Goal: Find specific page/section: Find specific page/section

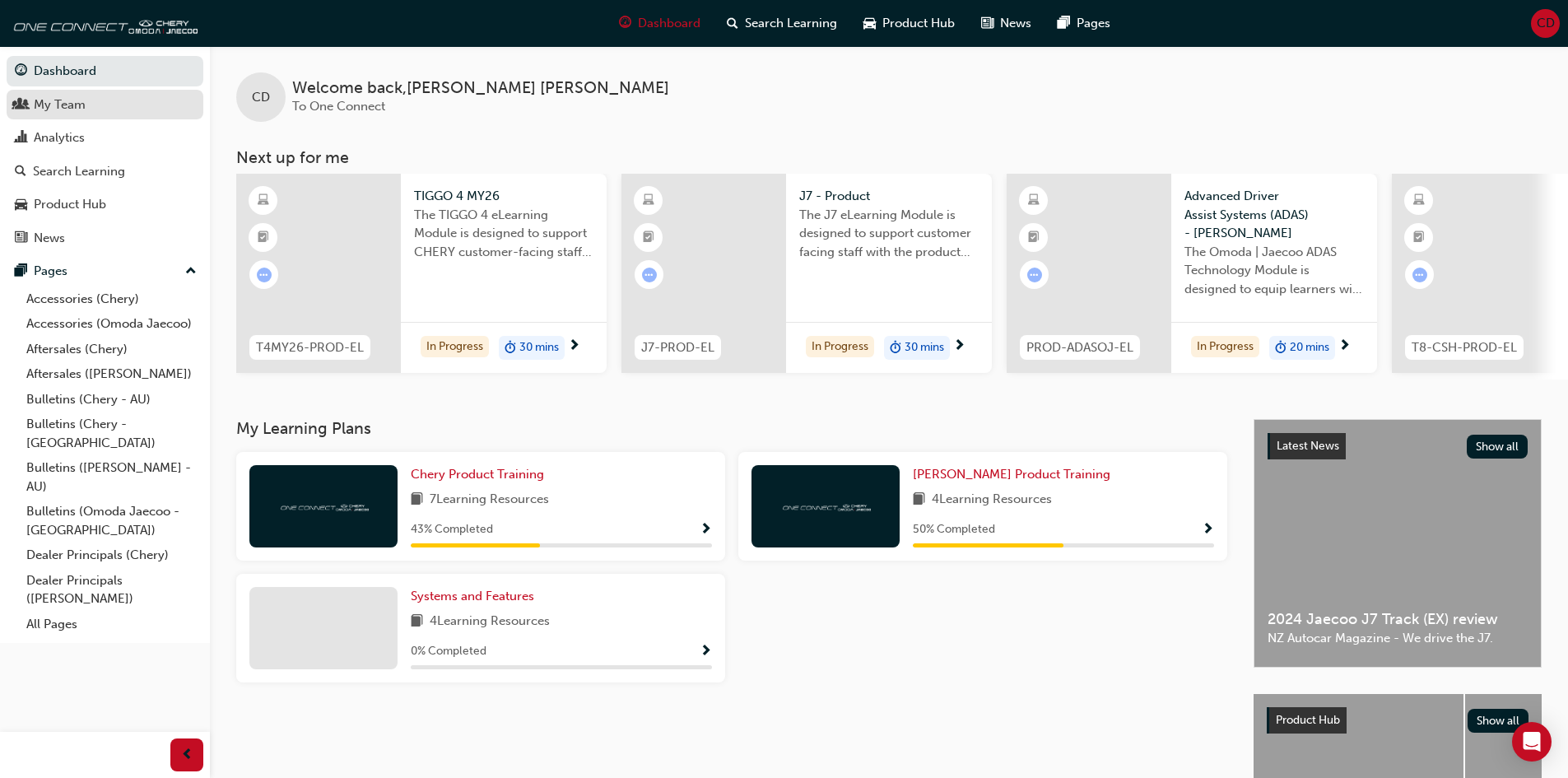
click at [101, 103] on div "My Team" at bounding box center [104, 105] width 180 height 20
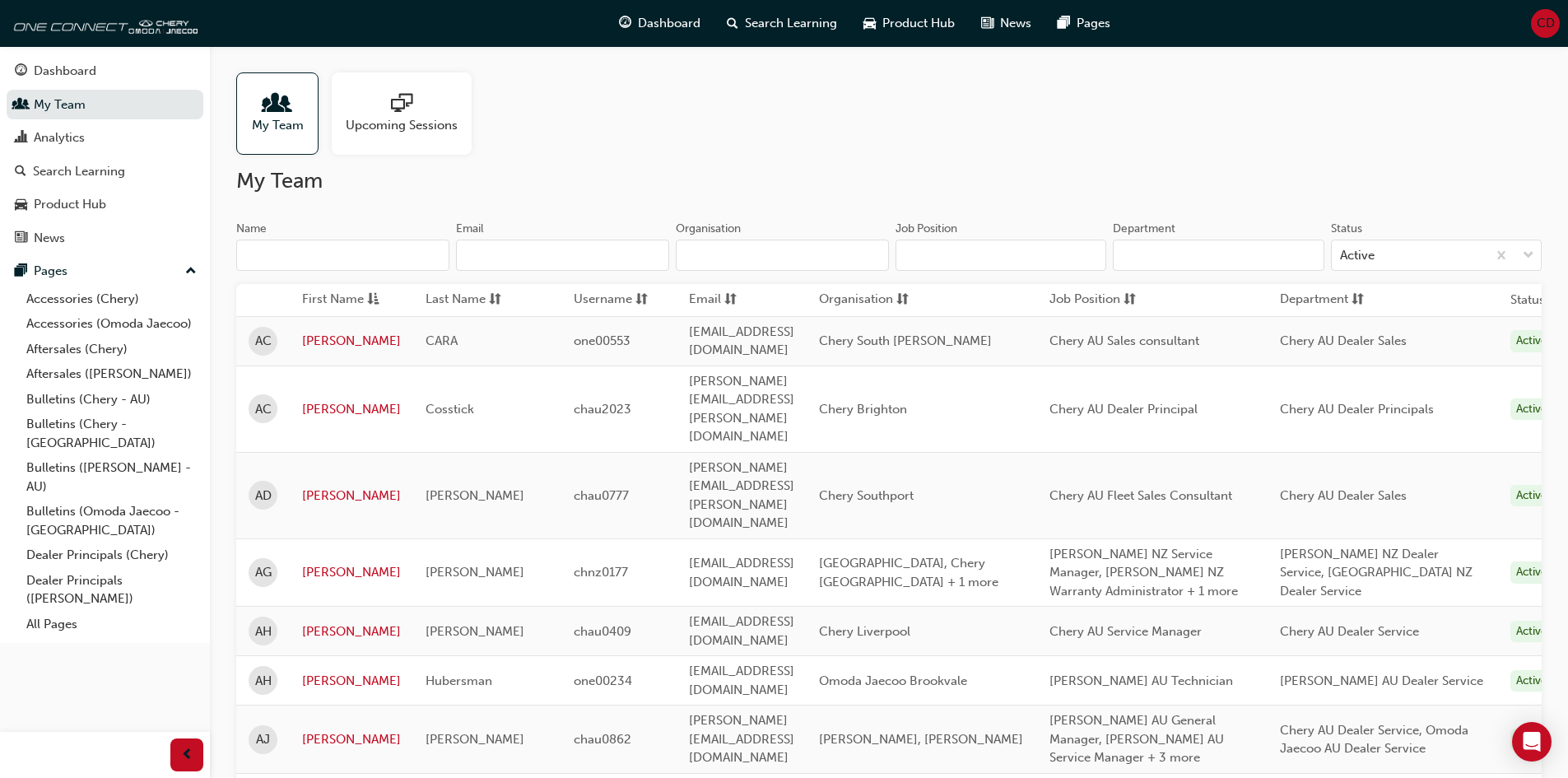
click at [381, 257] on input "Name" at bounding box center [342, 255] width 213 height 31
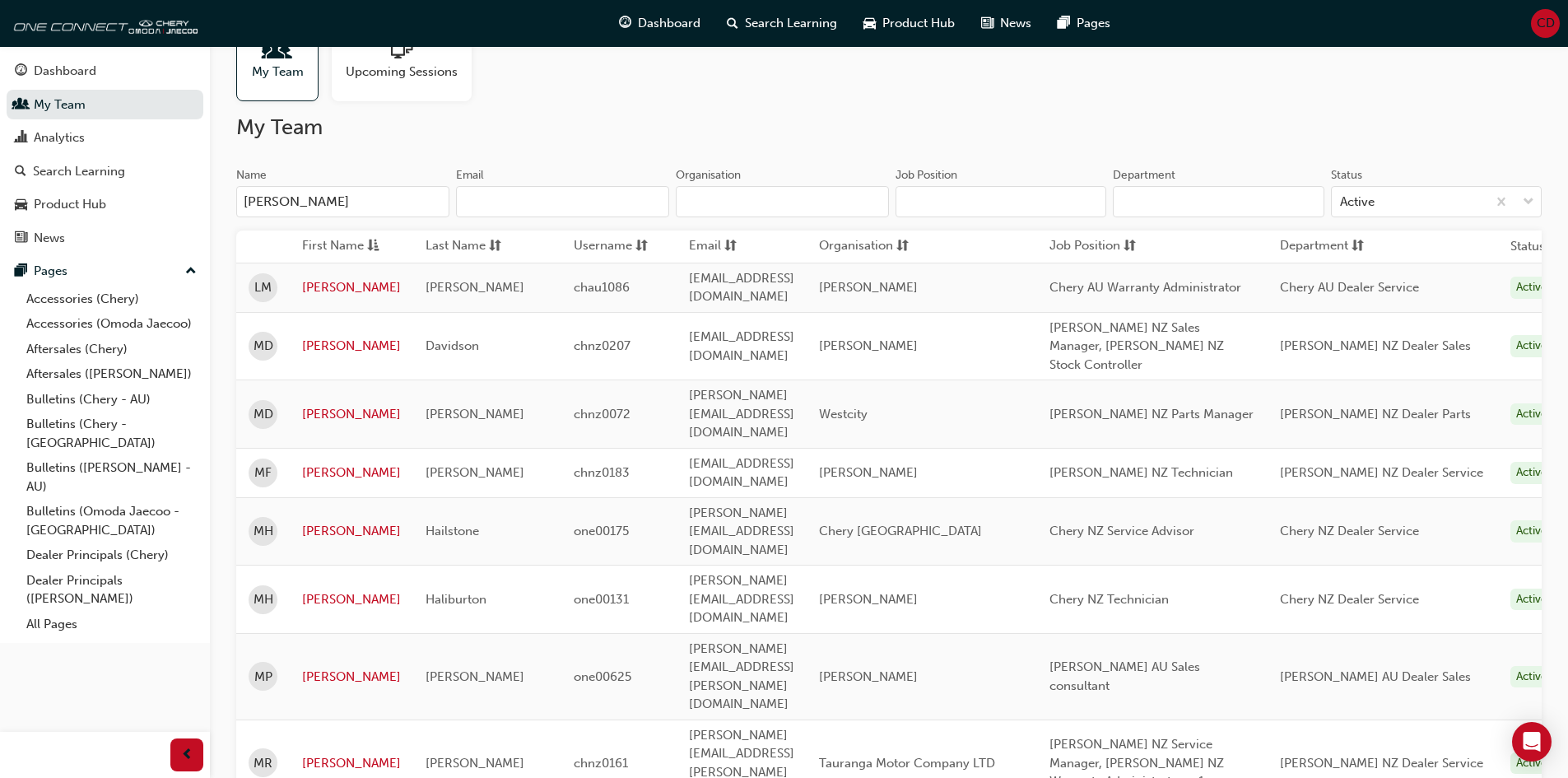
scroll to position [82, 0]
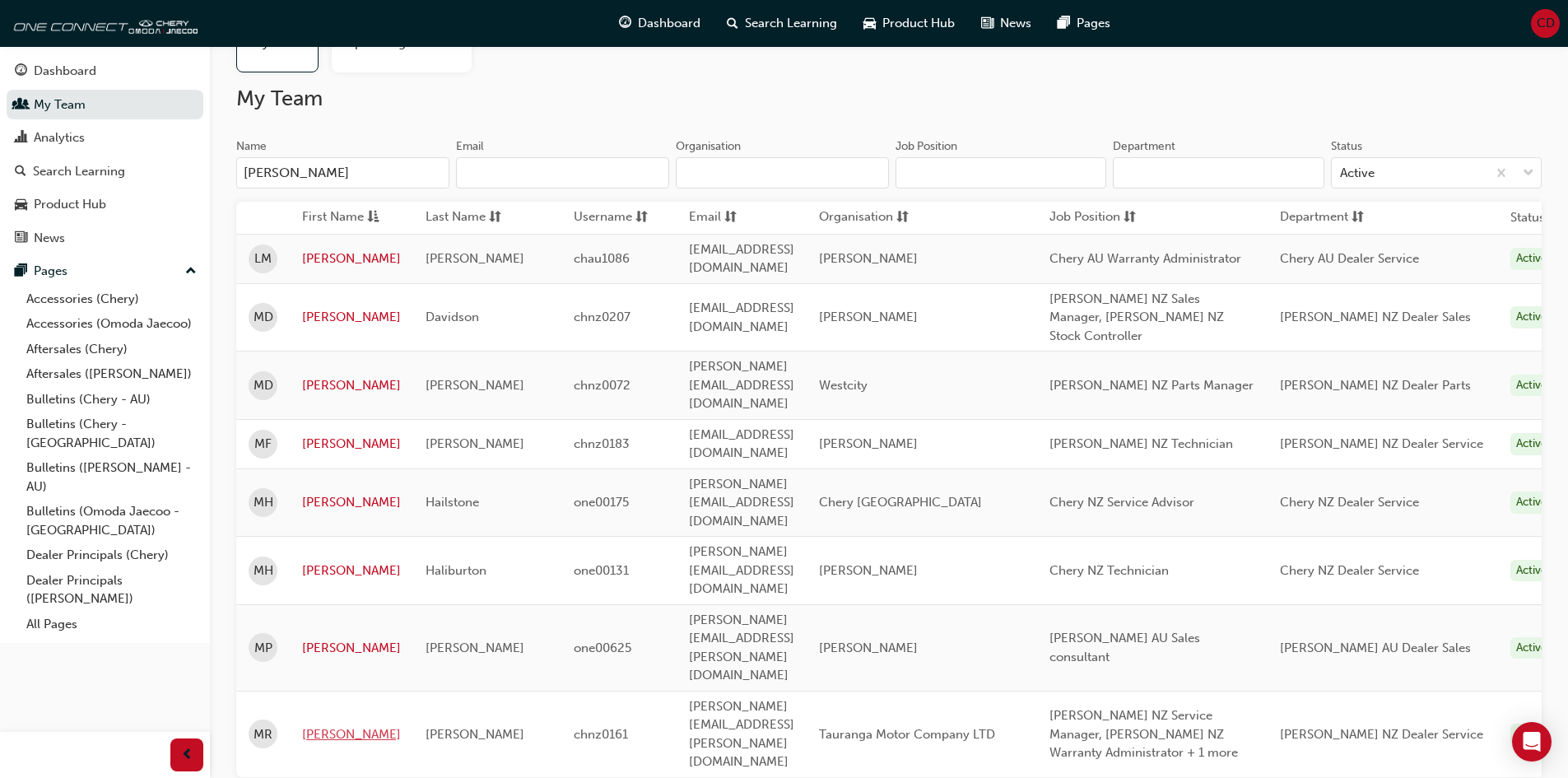
type input "[PERSON_NAME]"
click at [309, 725] on link "[PERSON_NAME]" at bounding box center [351, 735] width 99 height 19
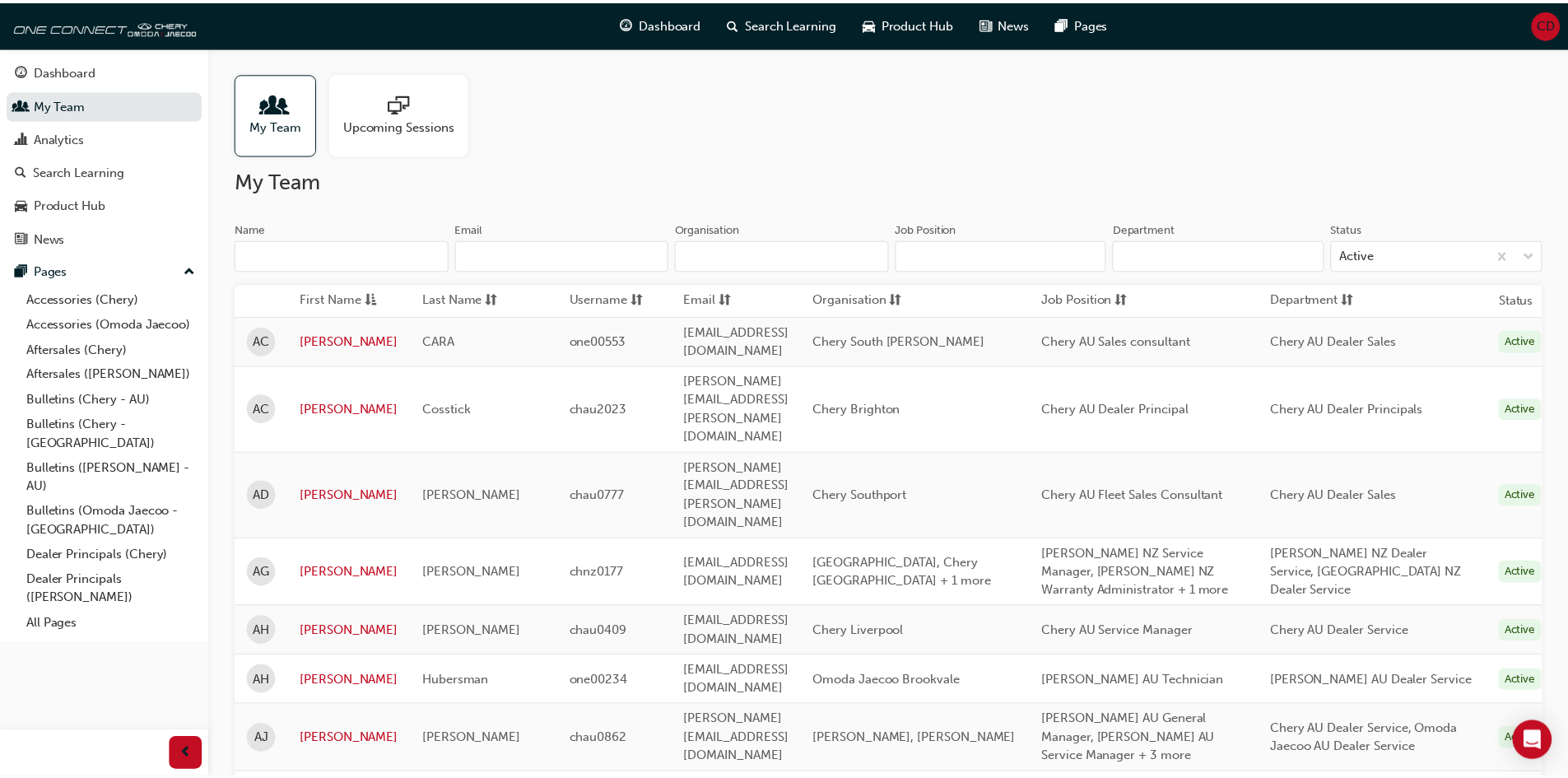
scroll to position [82, 0]
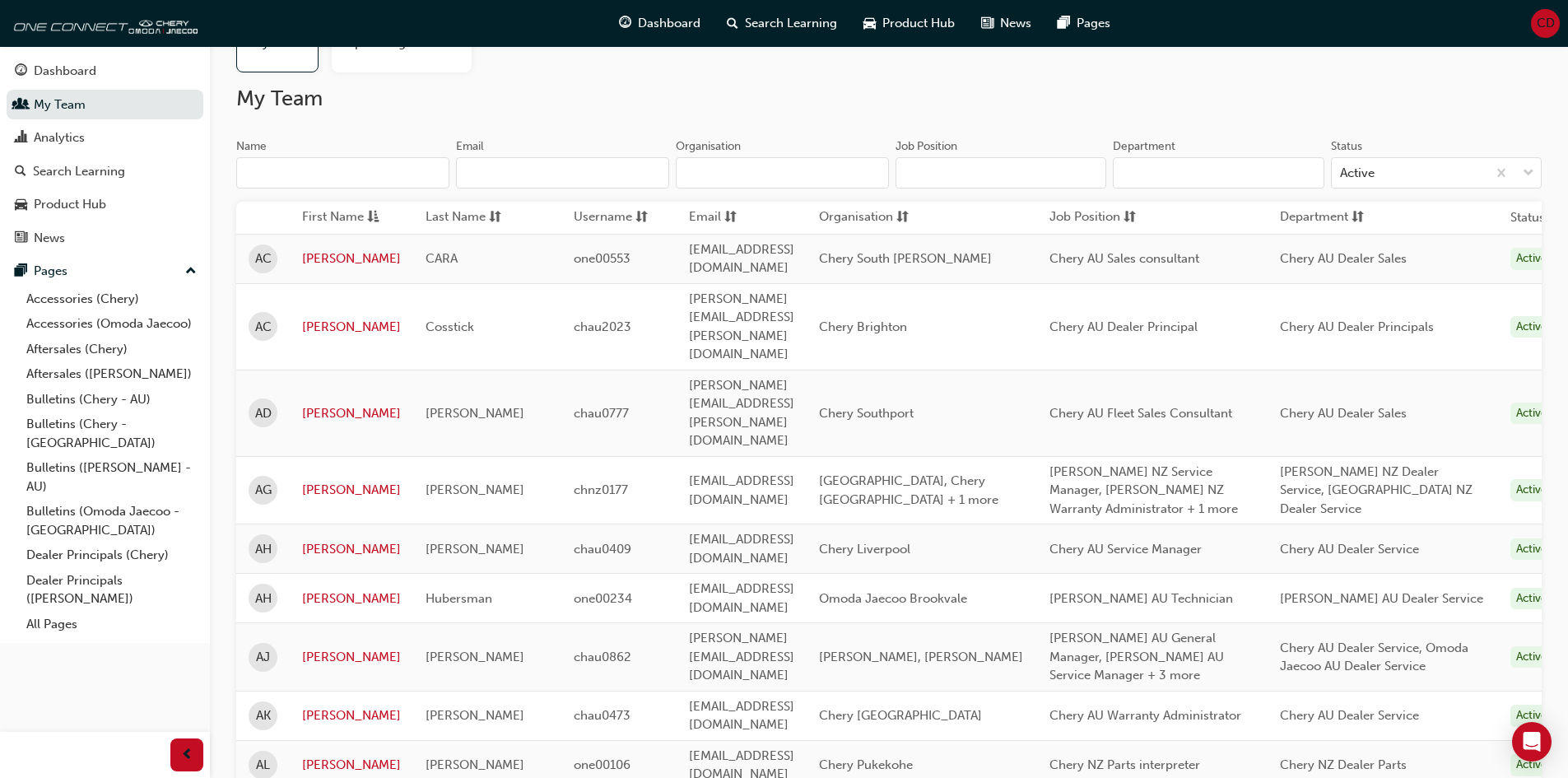
click at [335, 178] on input "Name" at bounding box center [342, 173] width 213 height 31
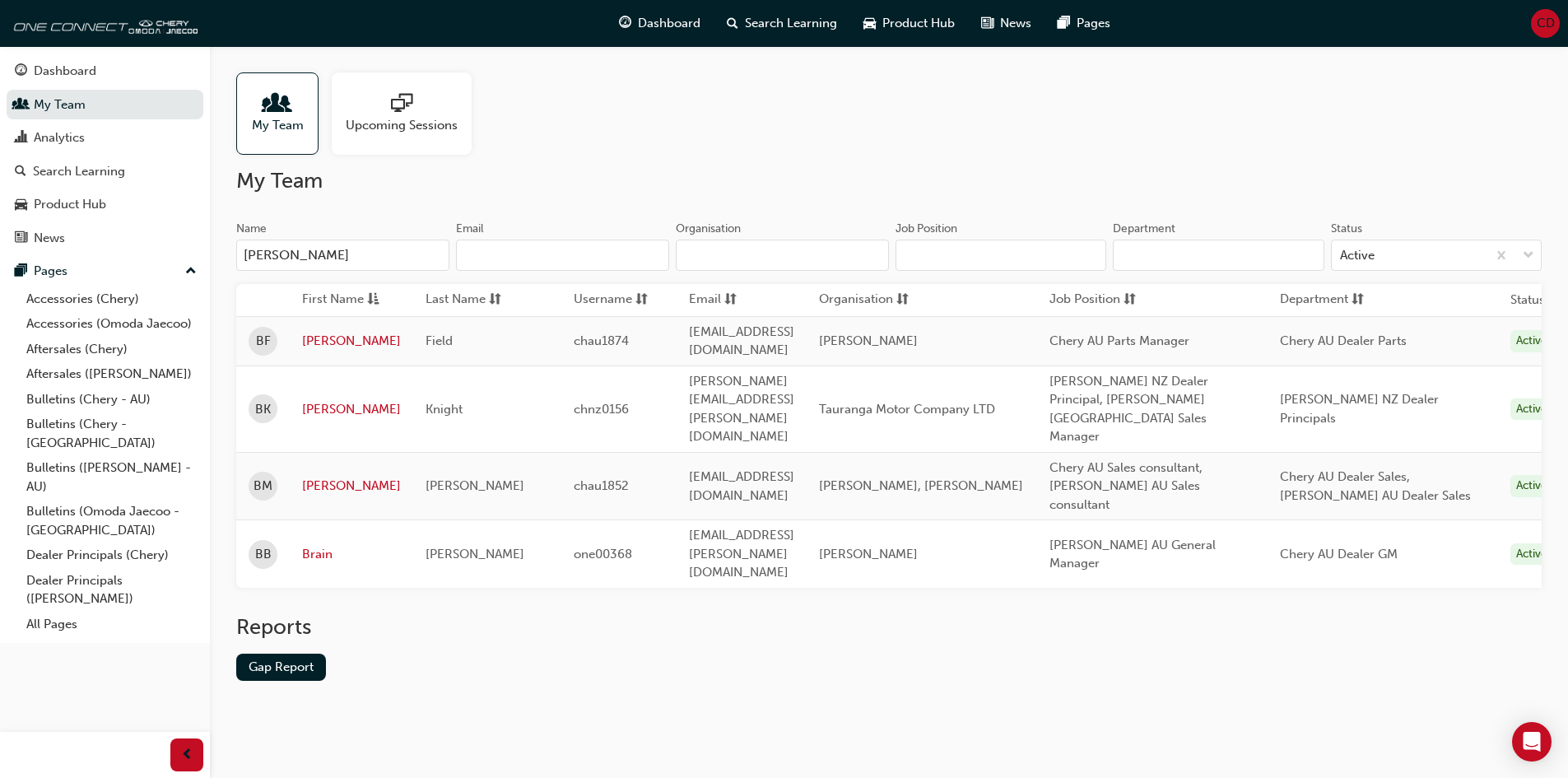
scroll to position [0, 0]
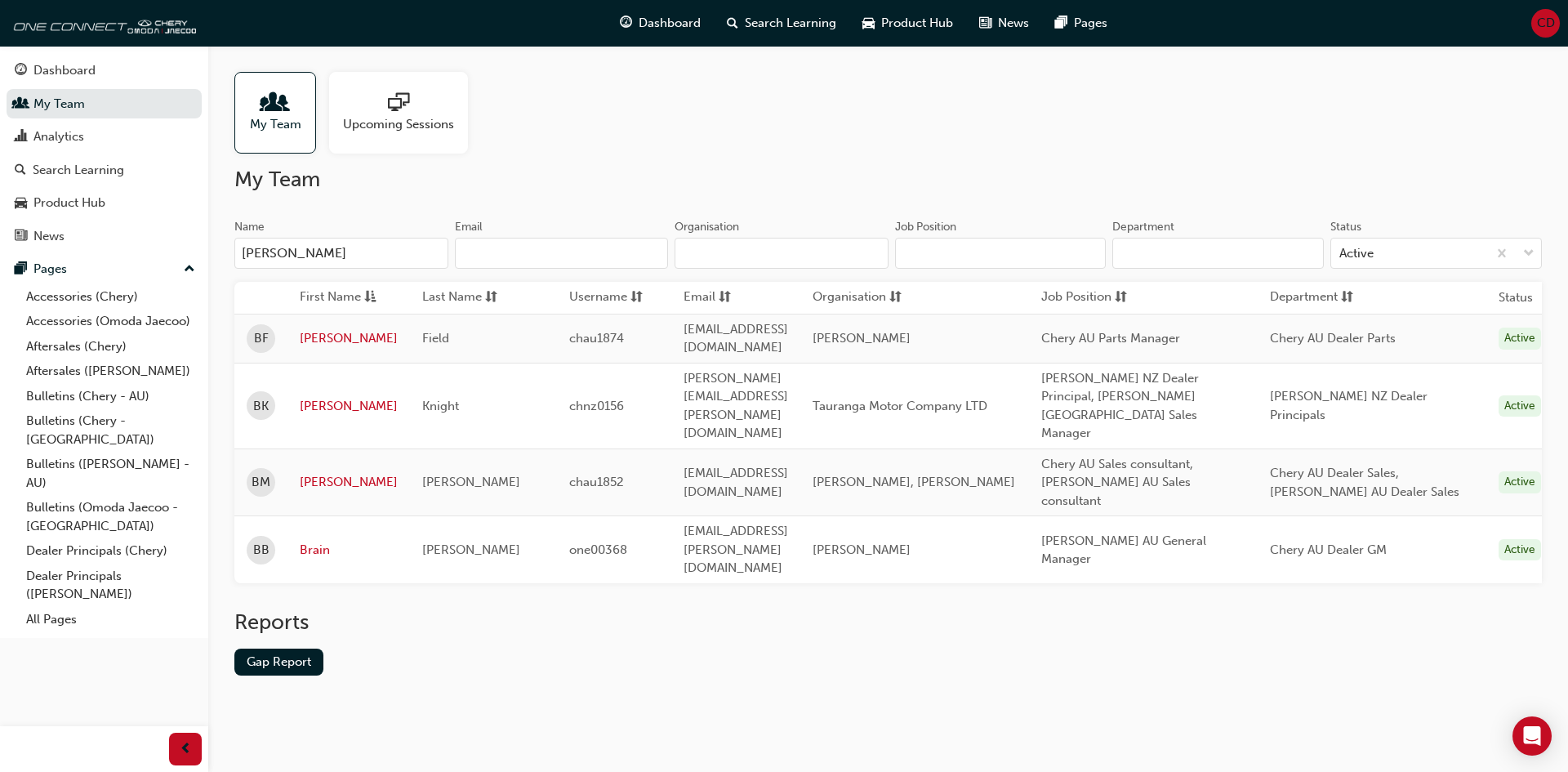
type input "[PERSON_NAME]"
drag, startPoint x: 914, startPoint y: 381, endPoint x: 866, endPoint y: 381, distance: 48.0
click at [866, 398] on span "Tauranga Motor Company LTD" at bounding box center [899, 406] width 175 height 15
copy span "[GEOGRAPHIC_DATA]"
click at [814, 253] on input "Organisation" at bounding box center [781, 253] width 214 height 31
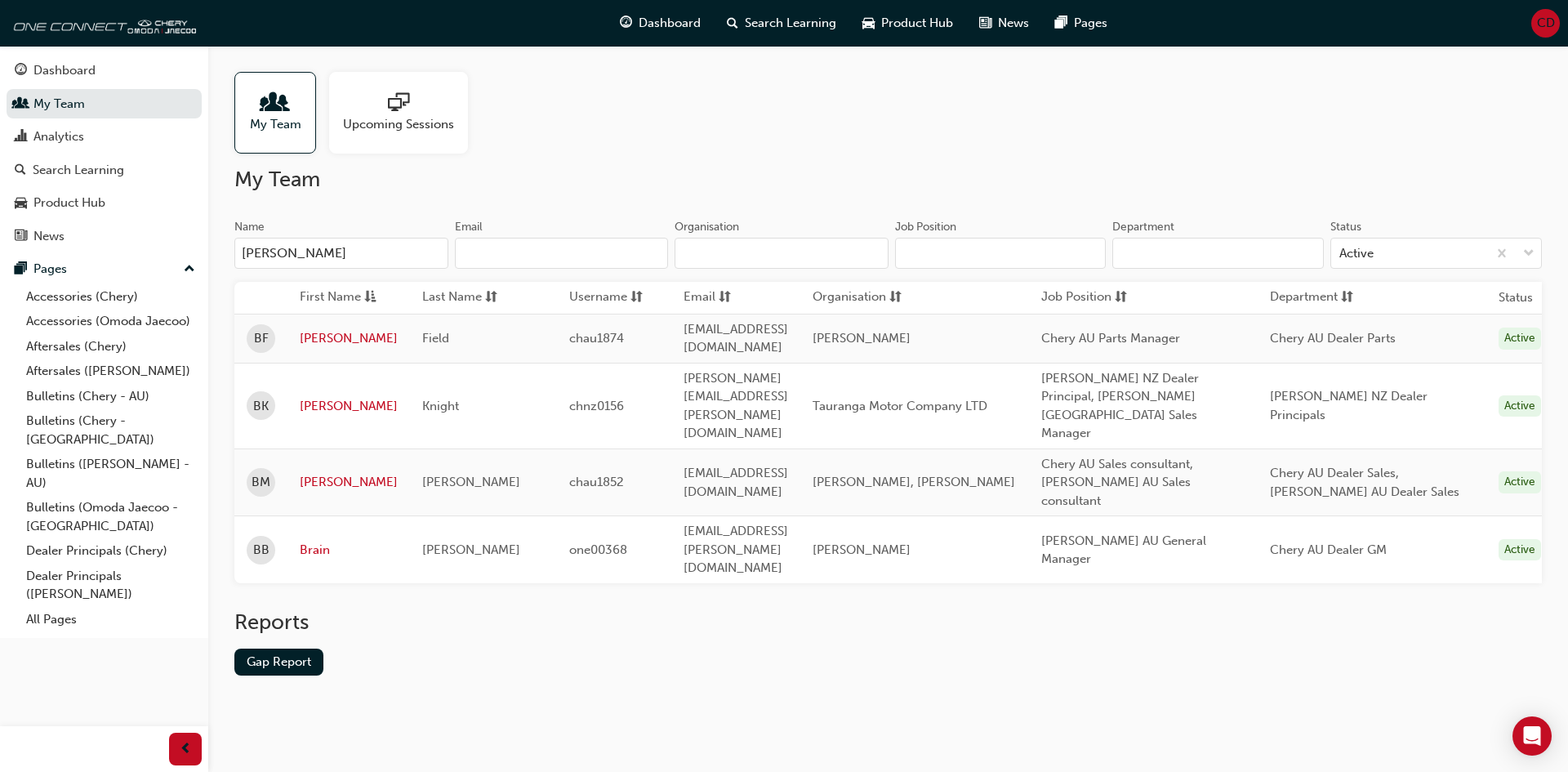
paste input "[GEOGRAPHIC_DATA]"
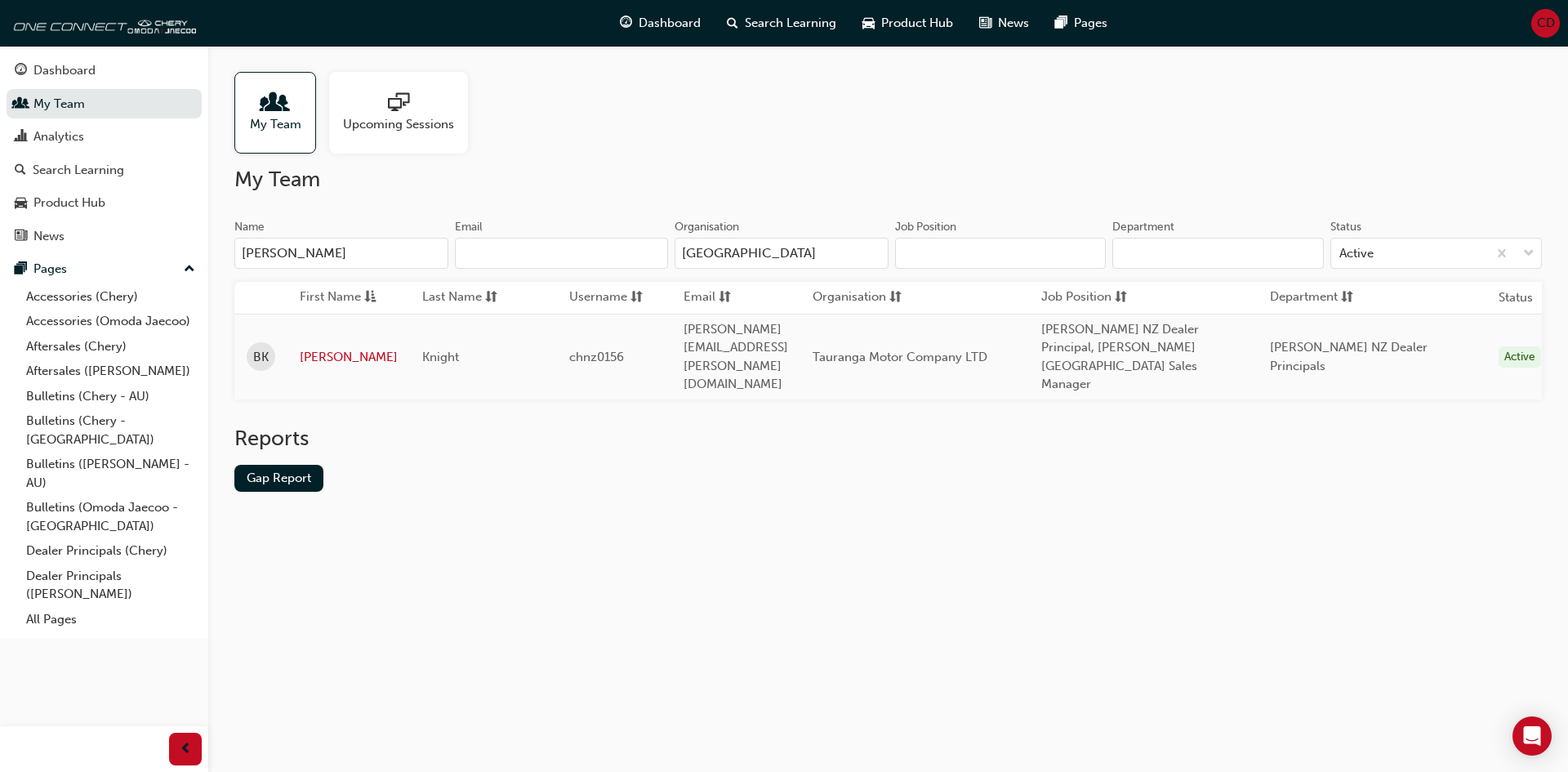
type input "[GEOGRAPHIC_DATA]"
click at [381, 248] on input "[PERSON_NAME]" at bounding box center [342, 253] width 214 height 31
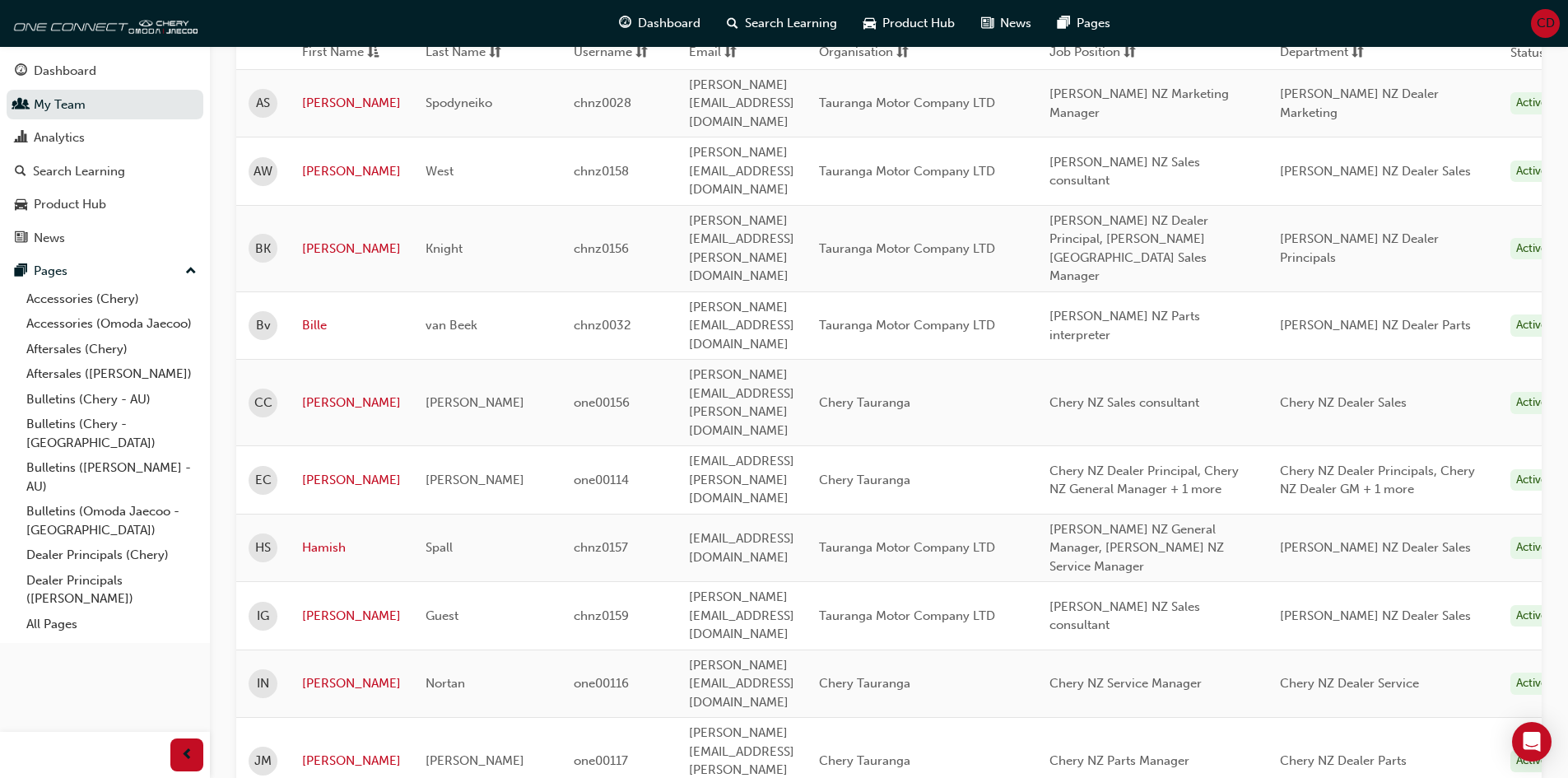
scroll to position [82, 0]
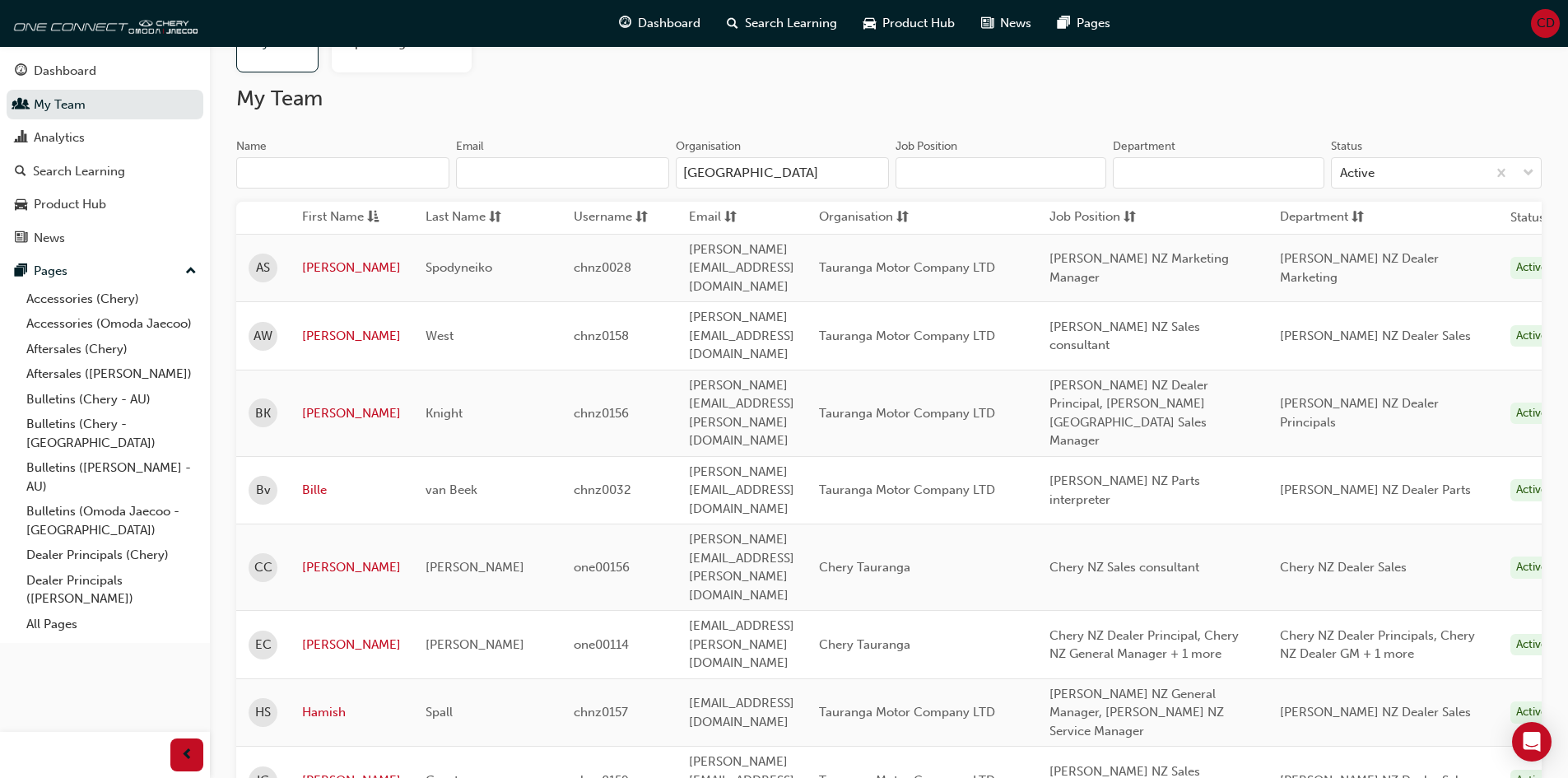
click at [1011, 179] on input "Job Position" at bounding box center [1000, 173] width 210 height 31
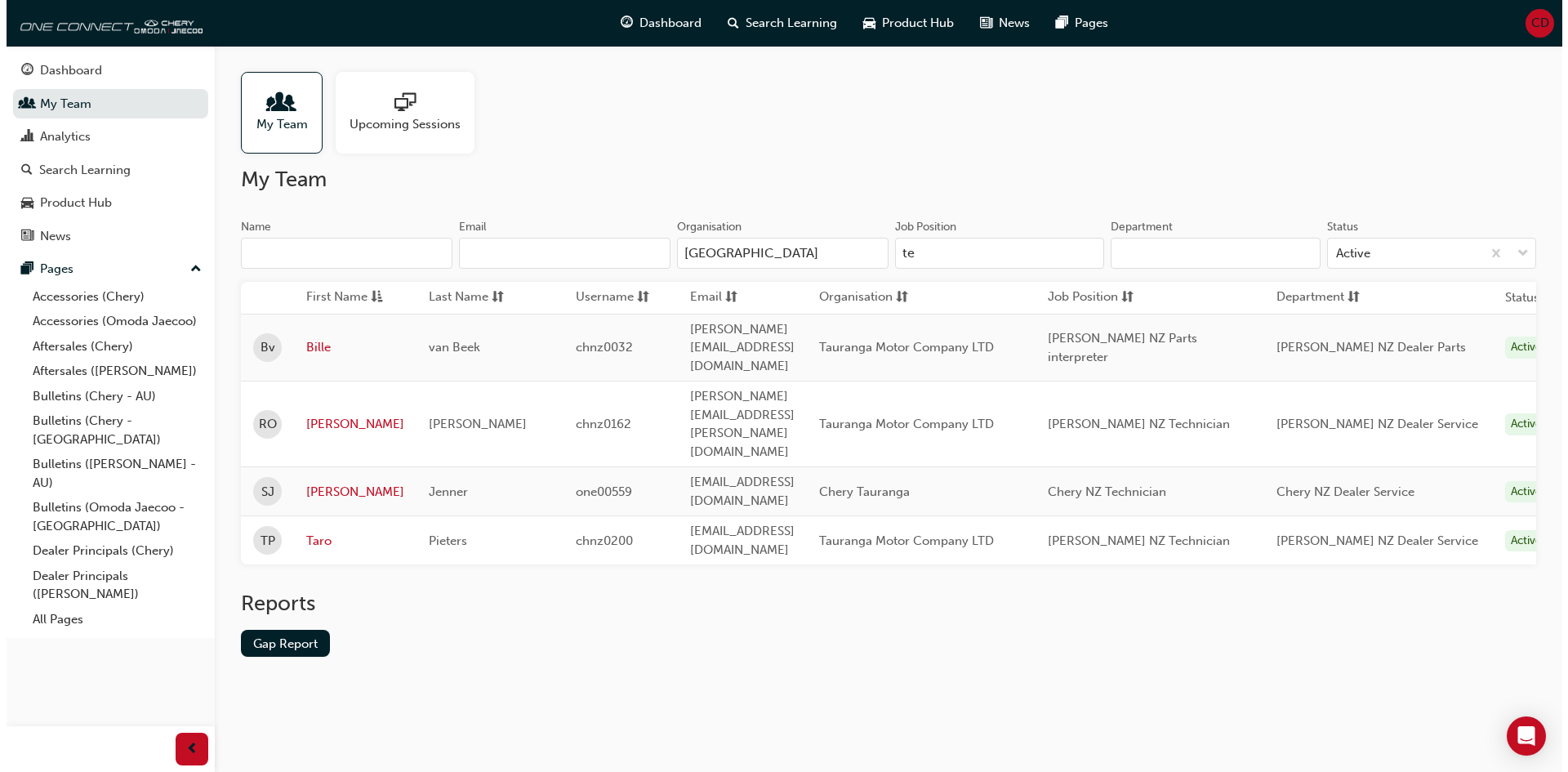
scroll to position [0, 0]
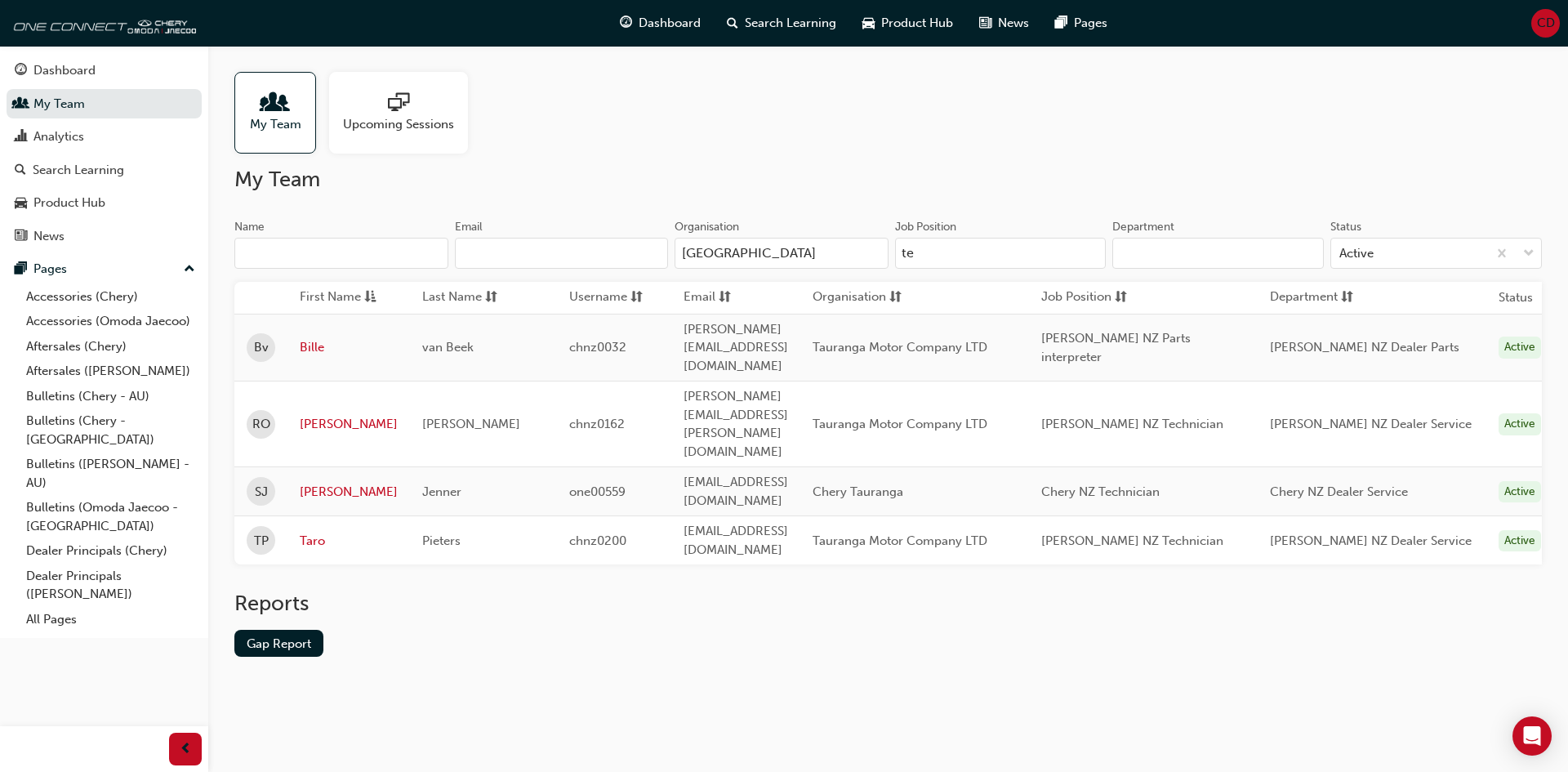
type input "t"
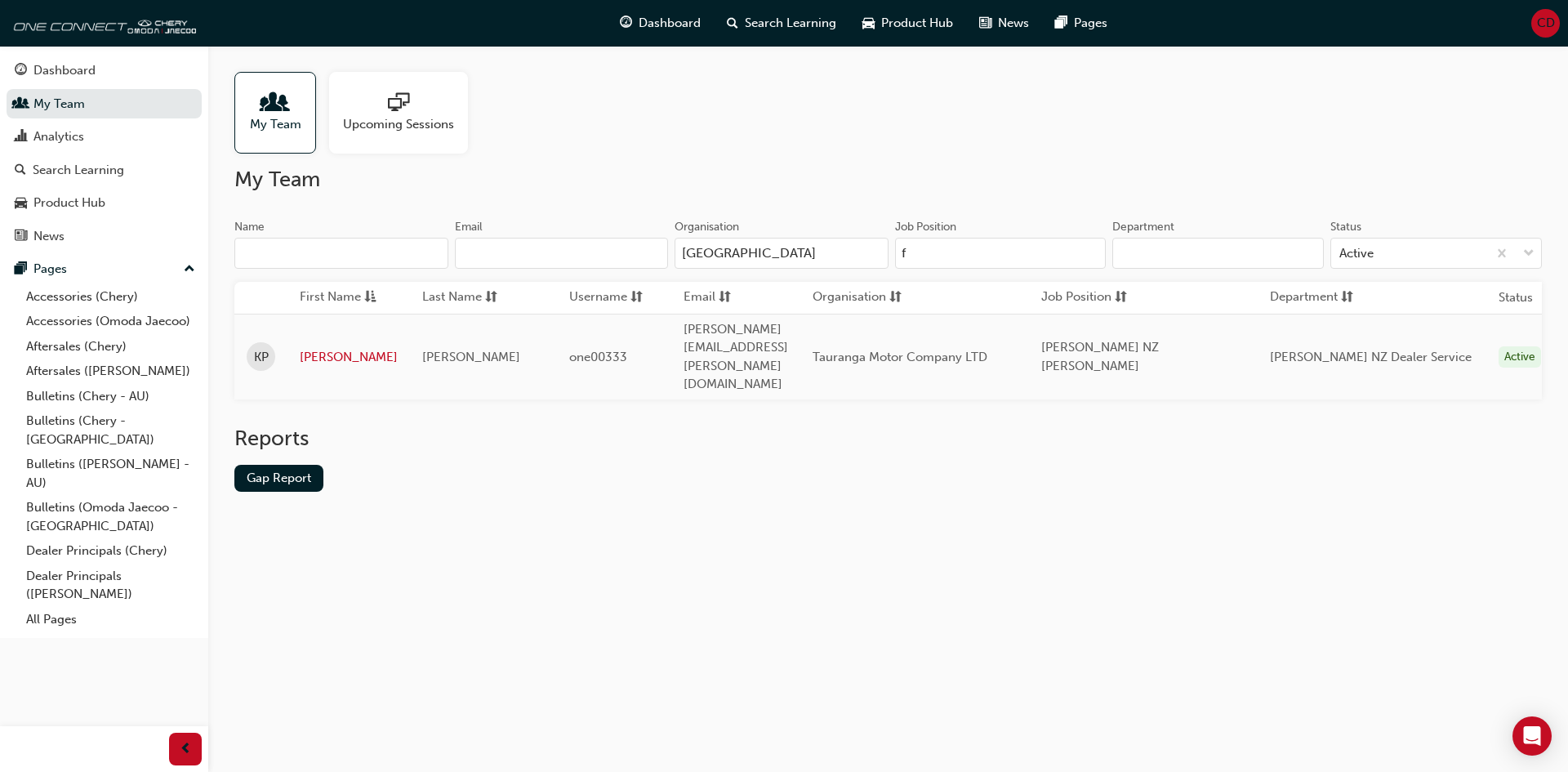
type input "f"
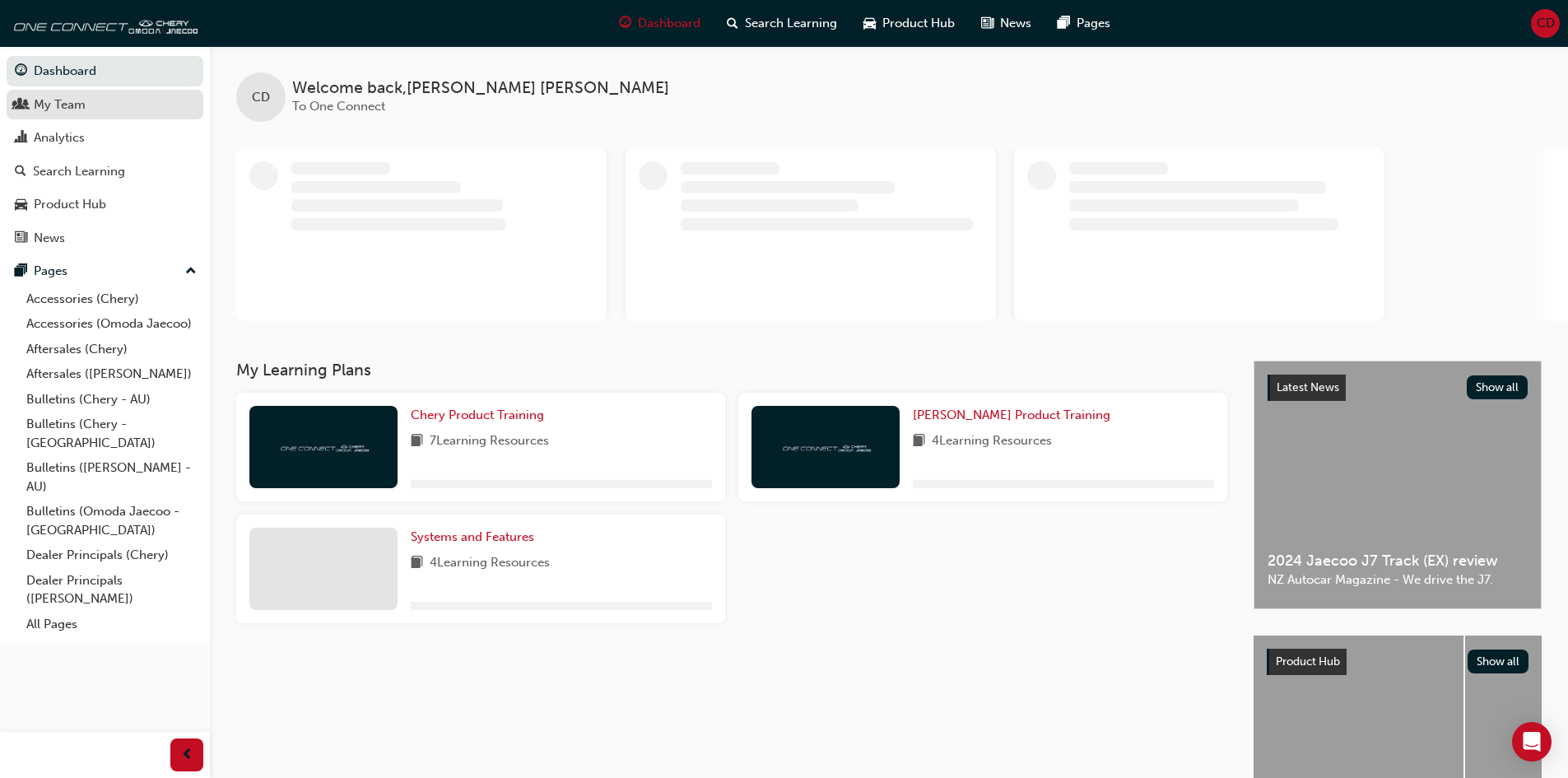
click at [69, 95] on div "My Team" at bounding box center [60, 104] width 52 height 19
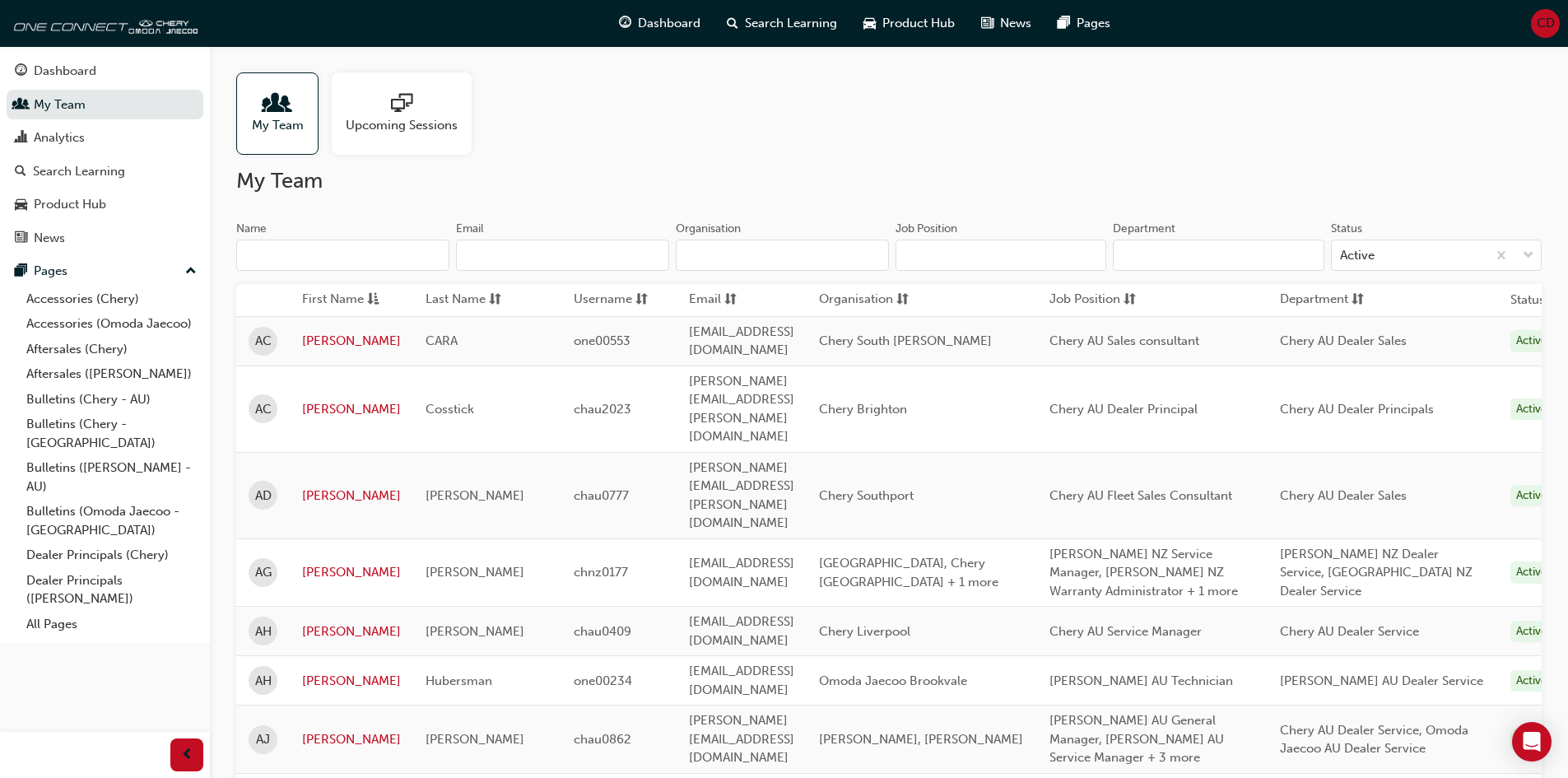
click at [331, 257] on input "Name" at bounding box center [342, 255] width 213 height 31
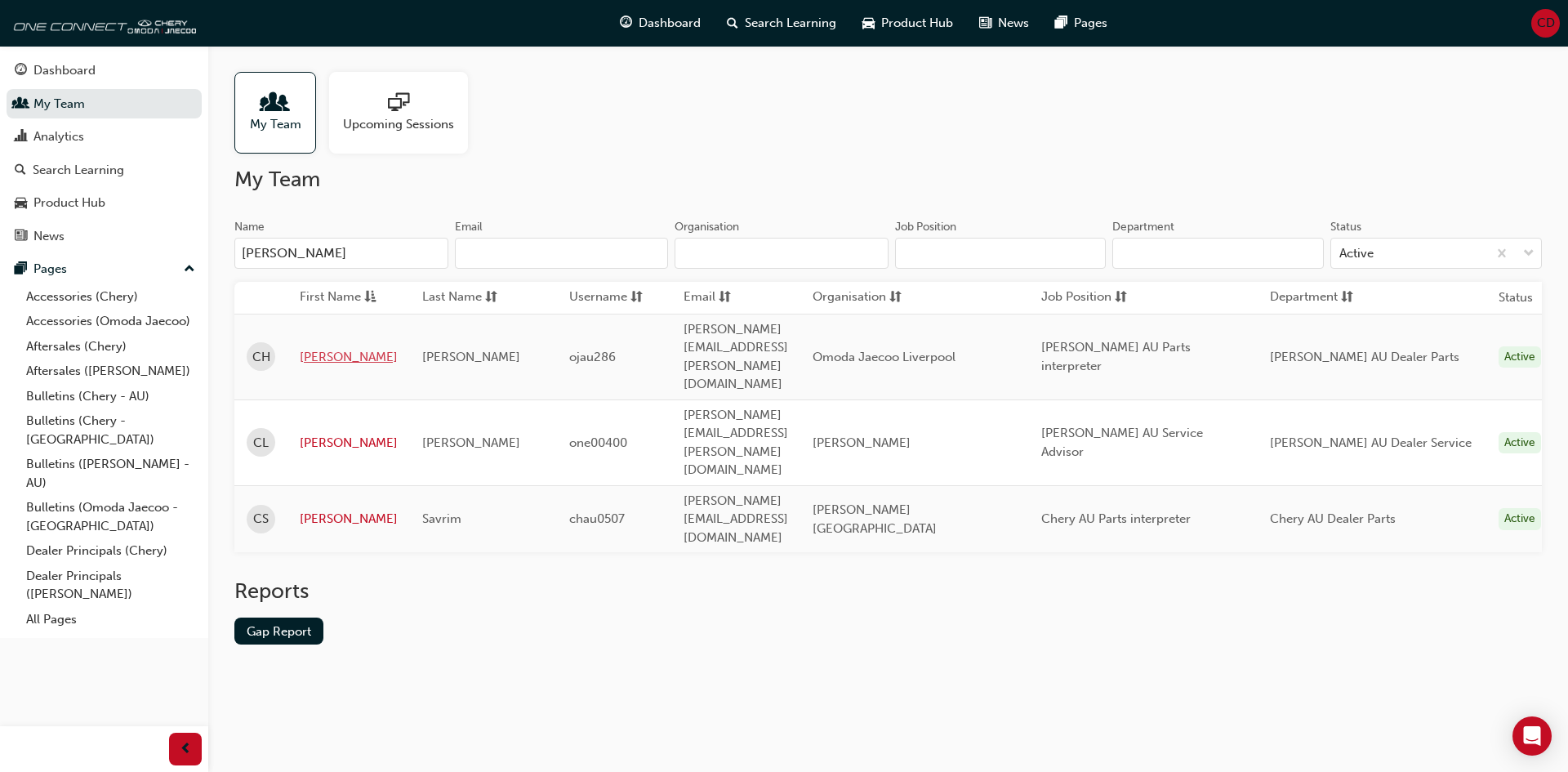
type input "chad"
click at [310, 348] on link "Chad" at bounding box center [348, 357] width 98 height 19
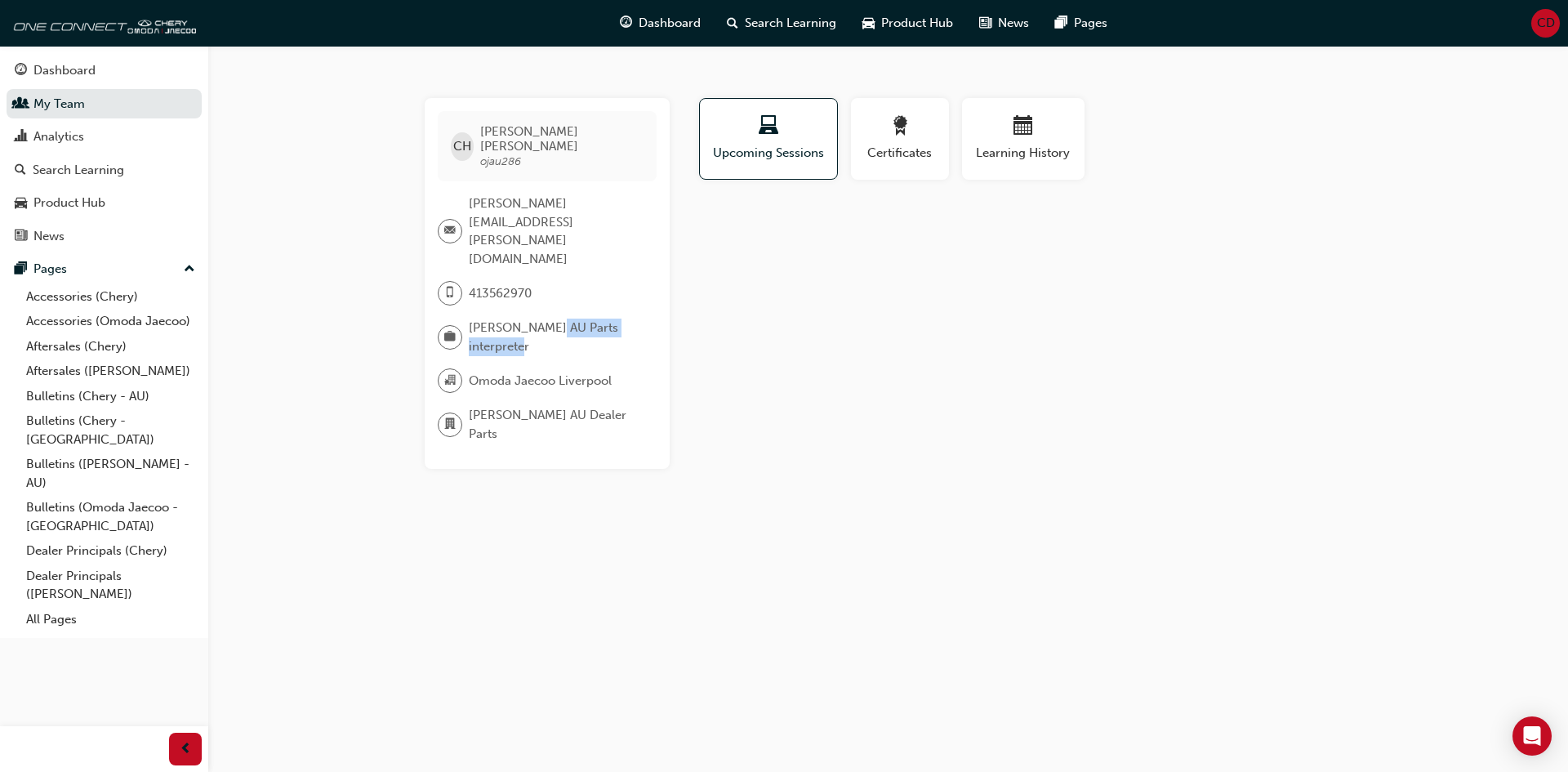
drag, startPoint x: 540, startPoint y: 294, endPoint x: 561, endPoint y: 278, distance: 26.4
click at [561, 319] on span "Omoda Jaecoo AU Parts interpreter" at bounding box center [556, 337] width 175 height 37
click at [57, 606] on link "All Pages" at bounding box center [110, 619] width 182 height 26
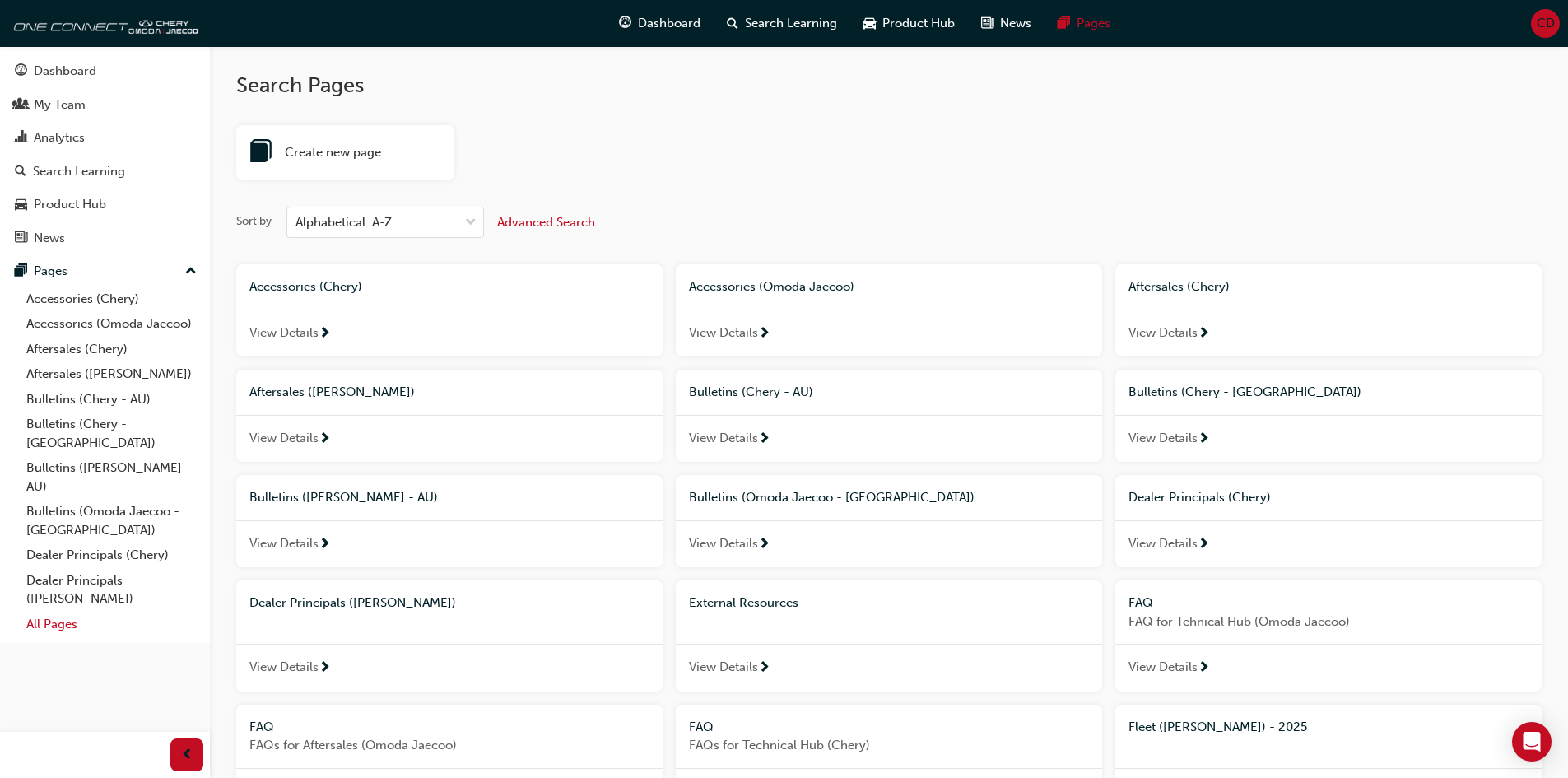
click at [66, 611] on link "All Pages" at bounding box center [111, 624] width 184 height 26
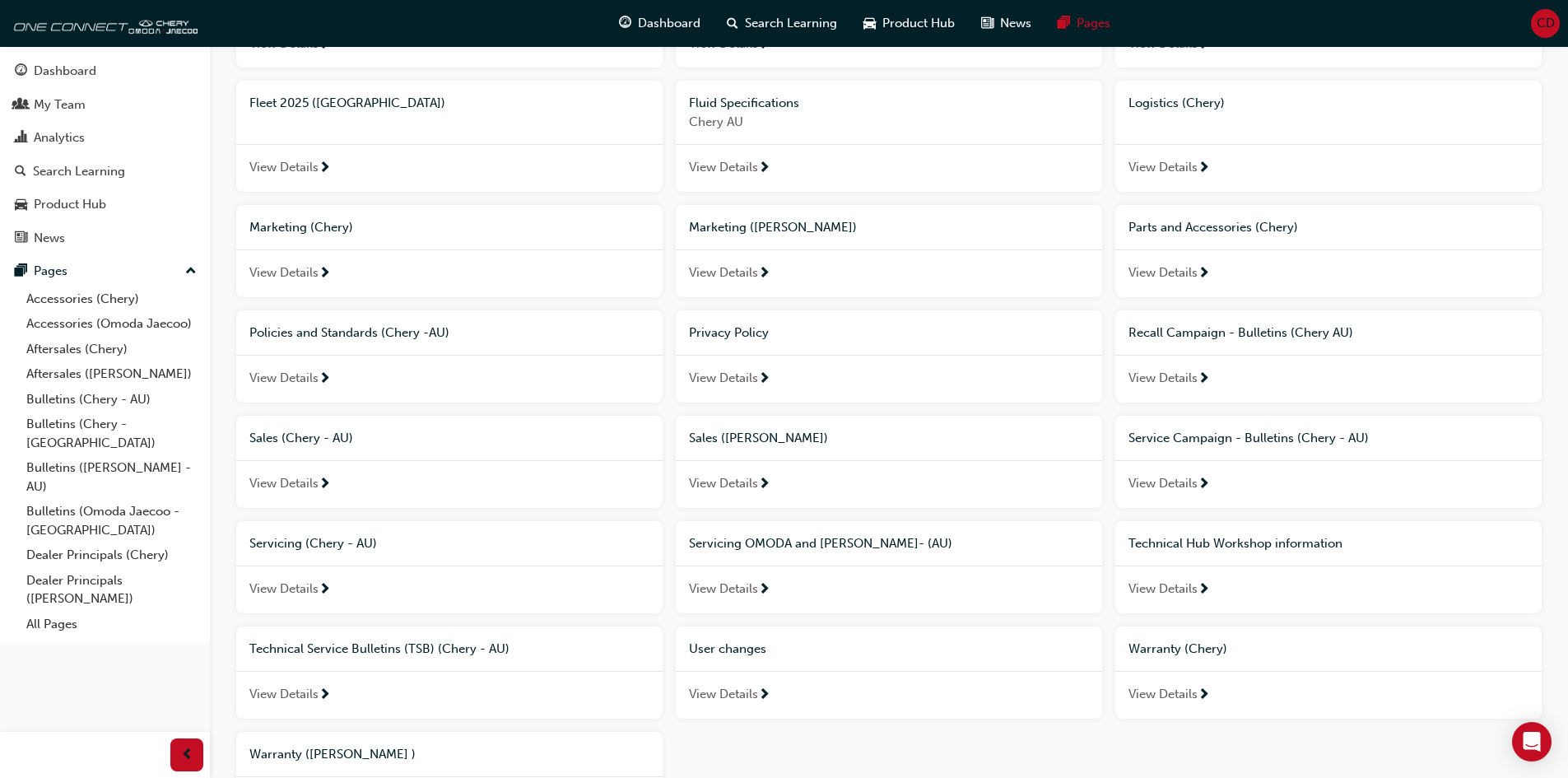
scroll to position [658, 0]
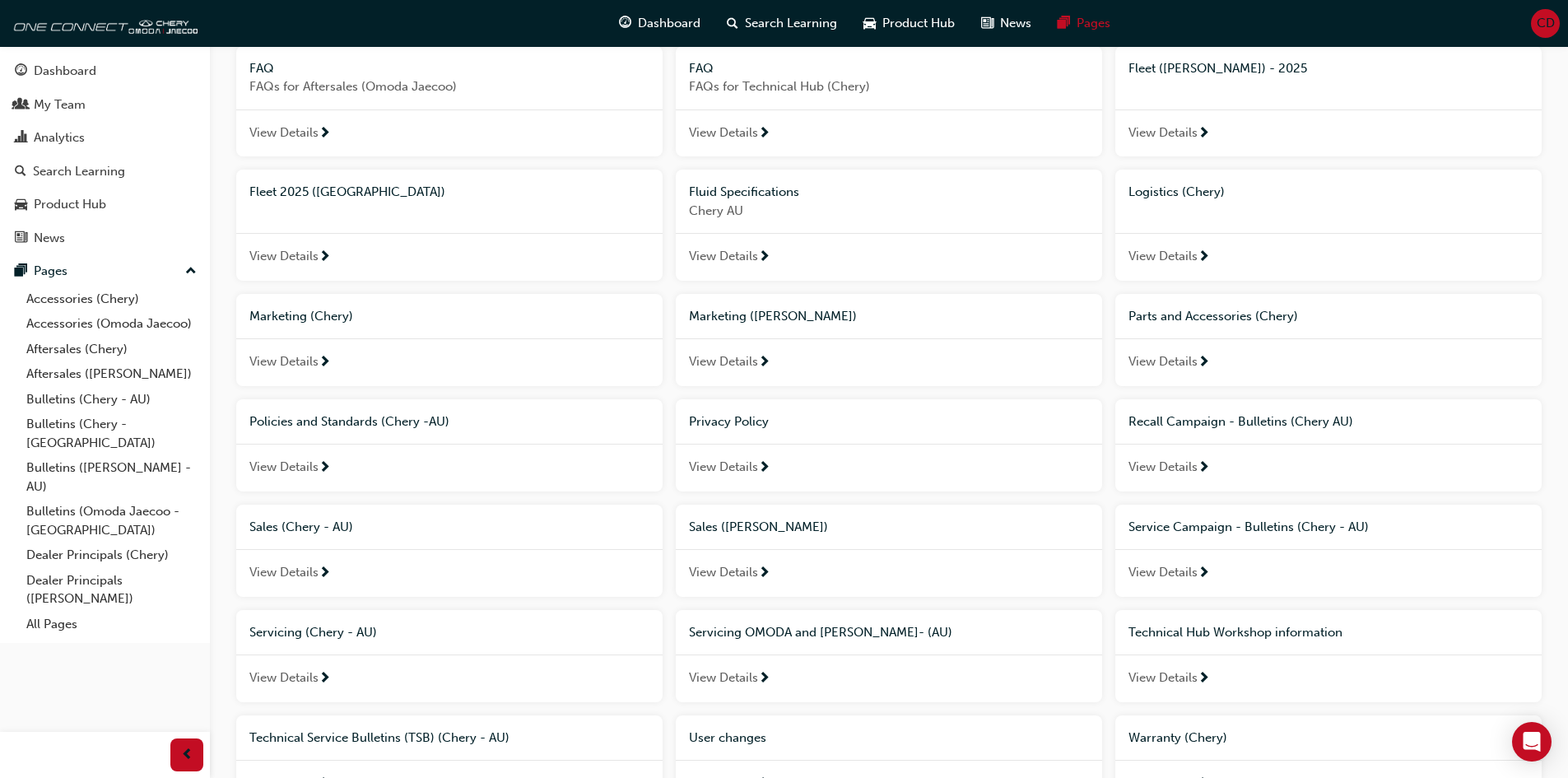
click at [1230, 326] on div "Parts and Accessories (Chery)" at bounding box center [1328, 316] width 426 height 45
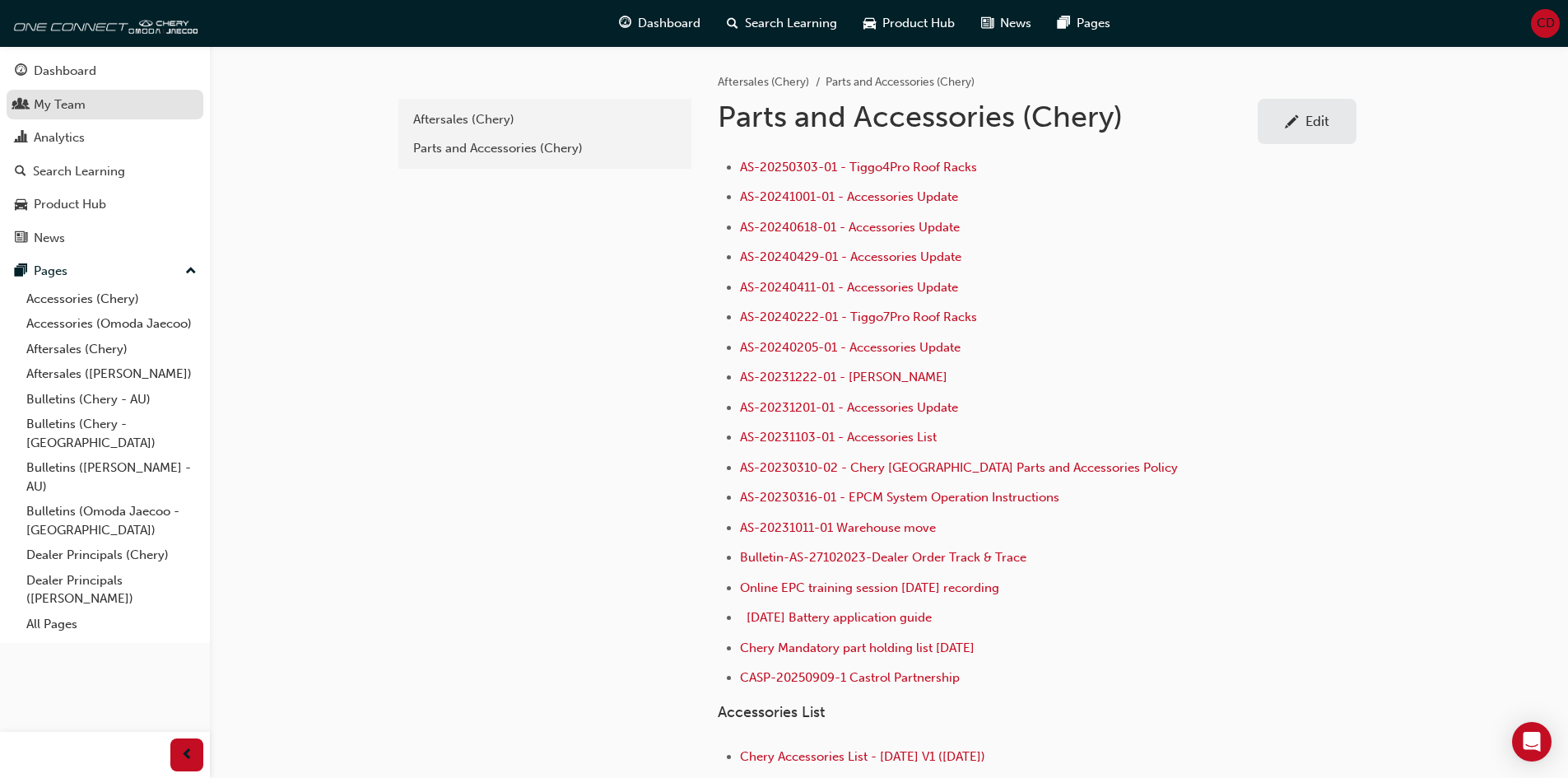
drag, startPoint x: 79, startPoint y: 102, endPoint x: 114, endPoint y: 117, distance: 38.1
click at [79, 102] on div "My Team" at bounding box center [60, 104] width 52 height 19
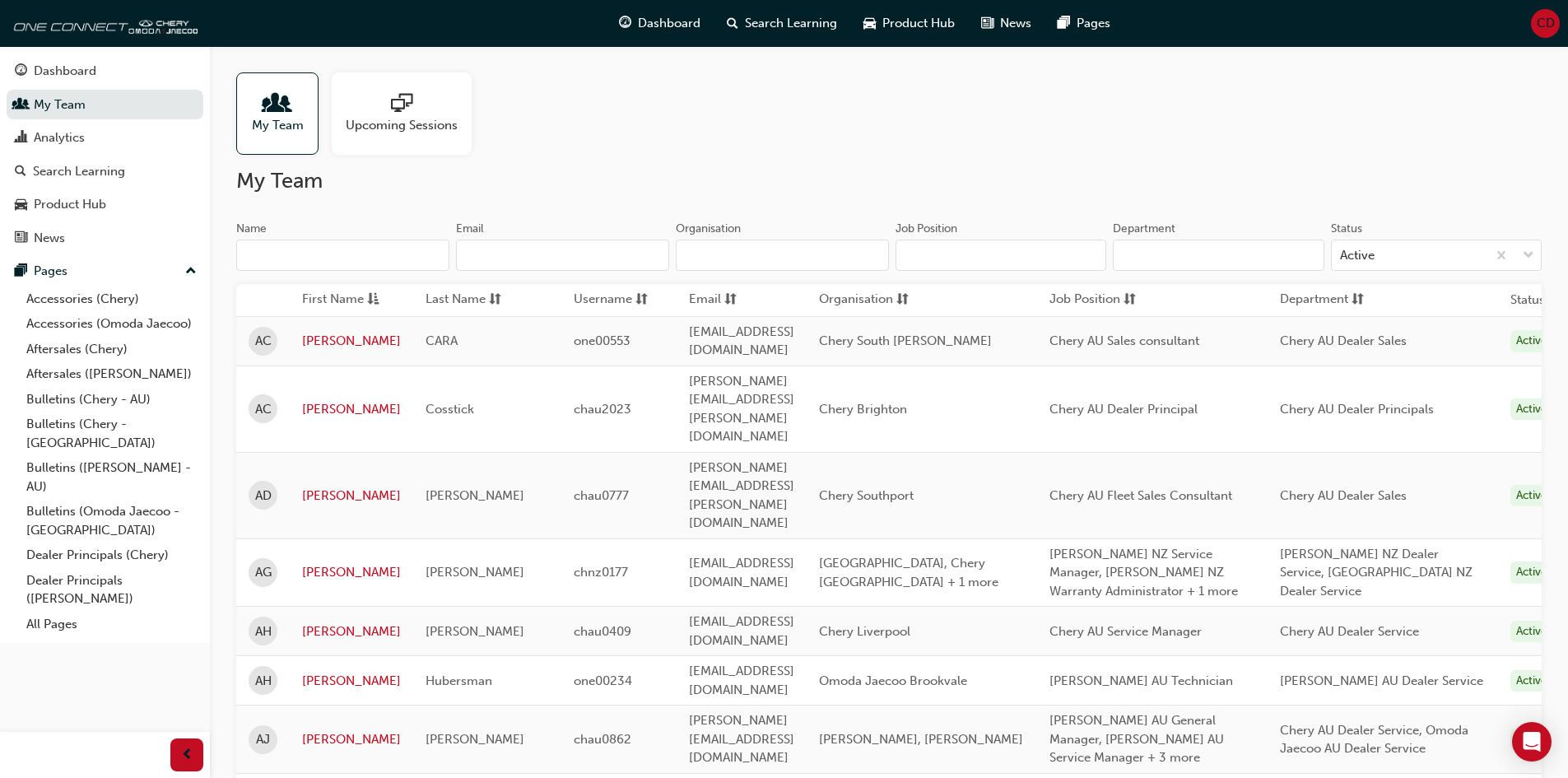
click at [321, 263] on input "Name" at bounding box center [342, 255] width 213 height 31
click at [324, 254] on input "Name" at bounding box center [342, 255] width 213 height 31
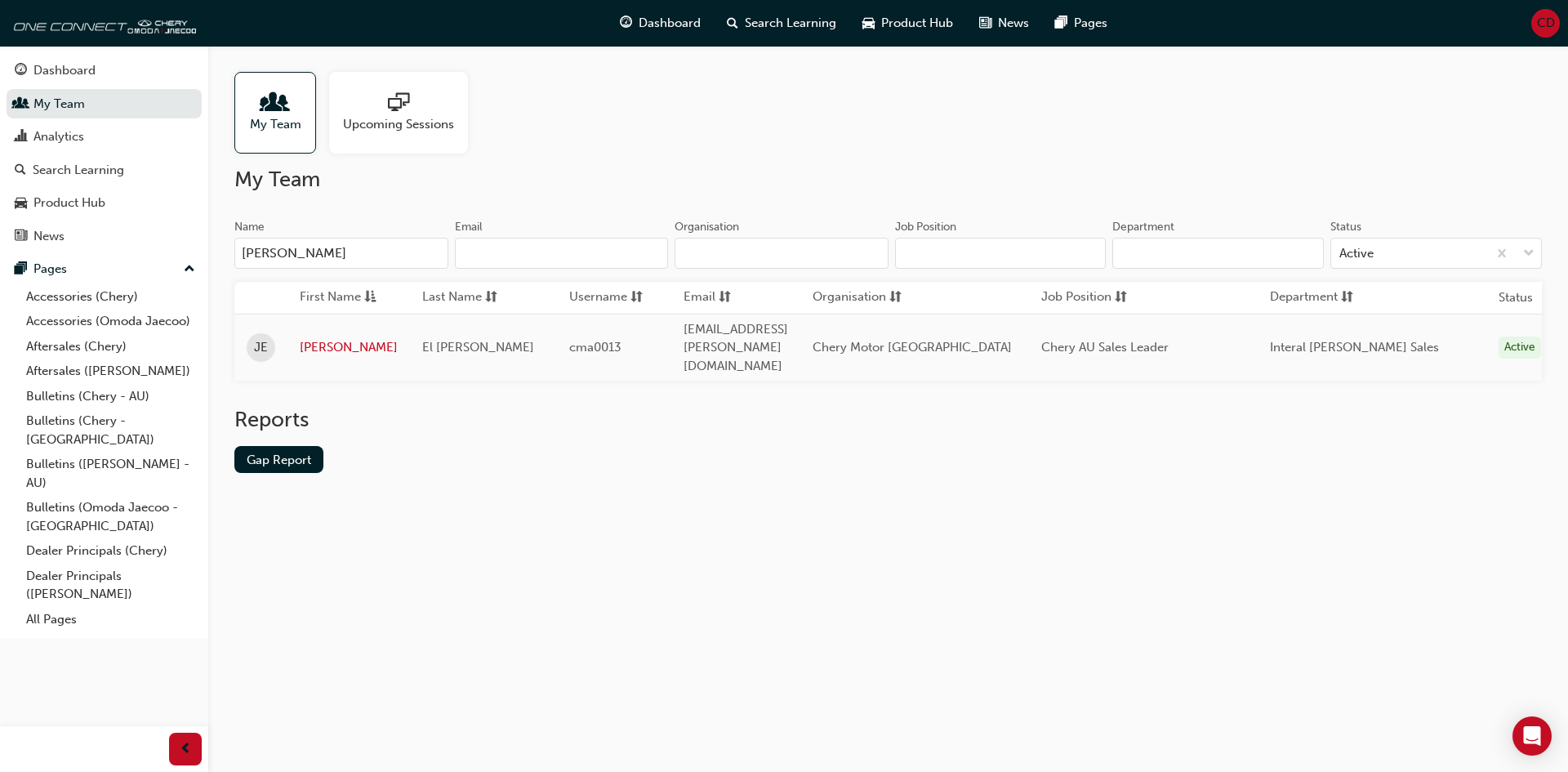
type input "john-c"
drag, startPoint x: 349, startPoint y: 344, endPoint x: 349, endPoint y: 334, distance: 10.0
click at [349, 343] on td "John-Carlos" at bounding box center [349, 346] width 123 height 67
click at [349, 338] on link "John-Carlos" at bounding box center [348, 347] width 98 height 19
